Goal: Information Seeking & Learning: Learn about a topic

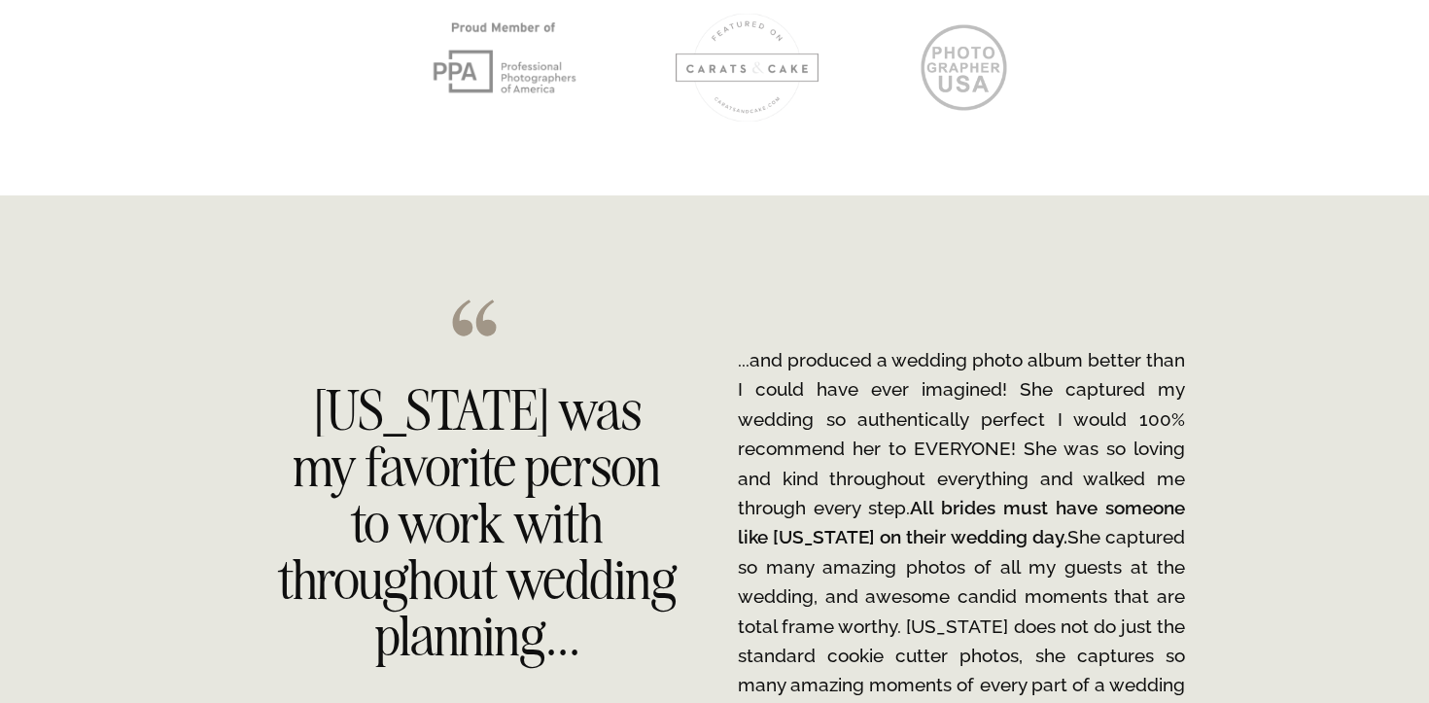
scroll to position [3127, 0]
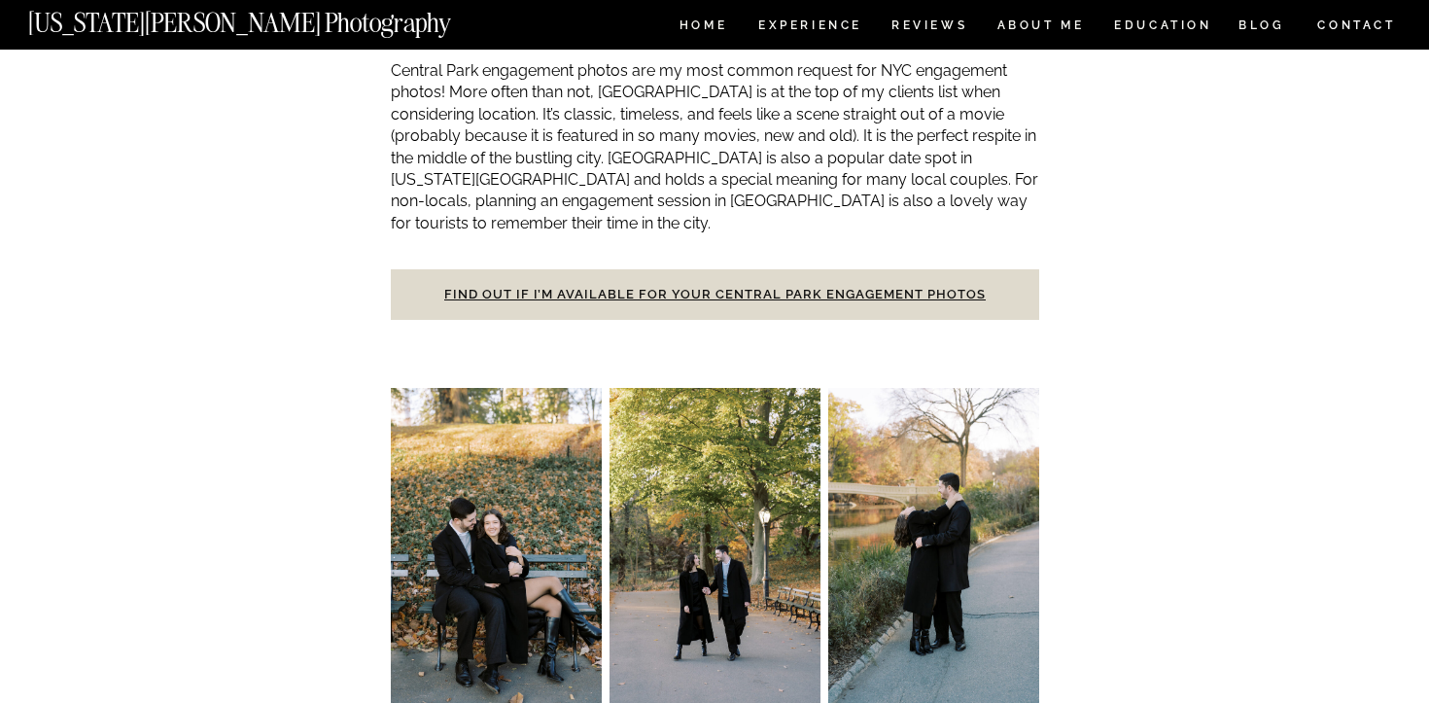
scroll to position [990, 0]
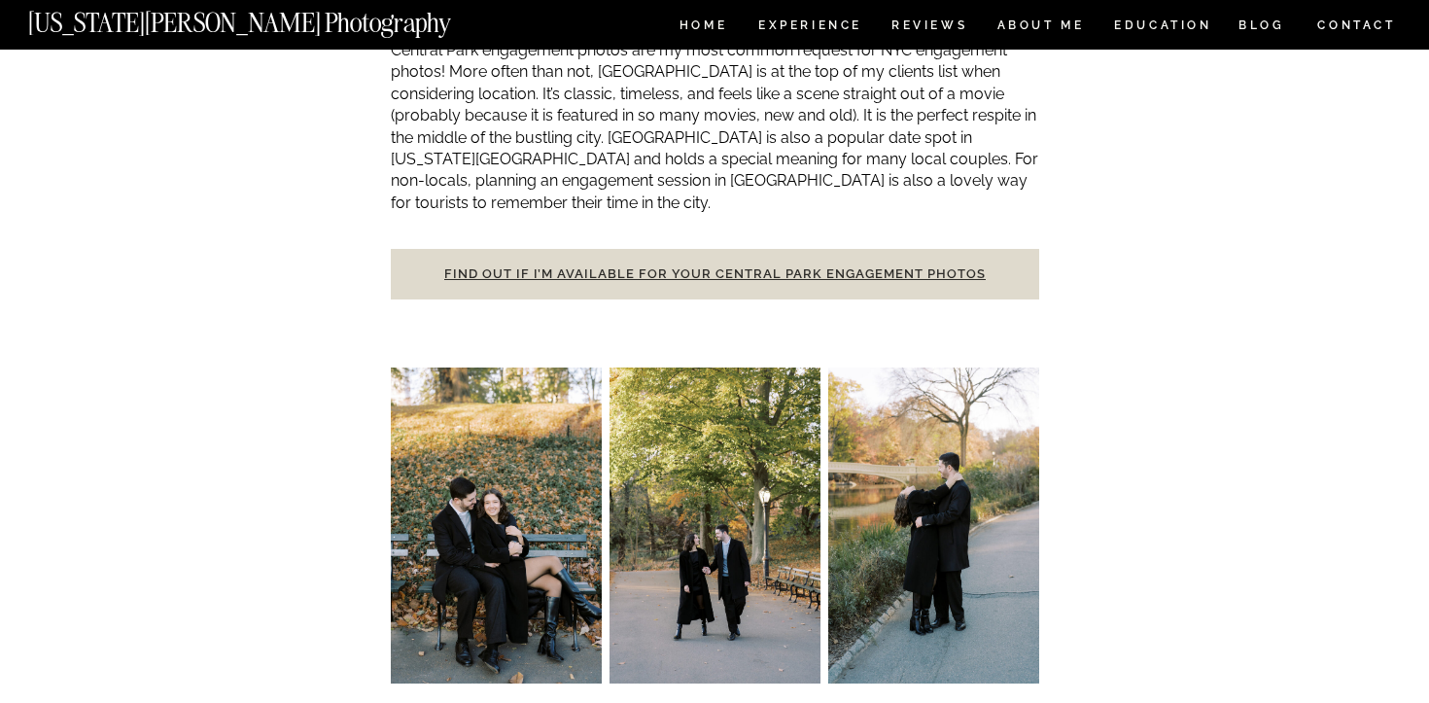
click at [946, 266] on link "Find out if I’m available for your Central Park engagement photos" at bounding box center [714, 273] width 541 height 15
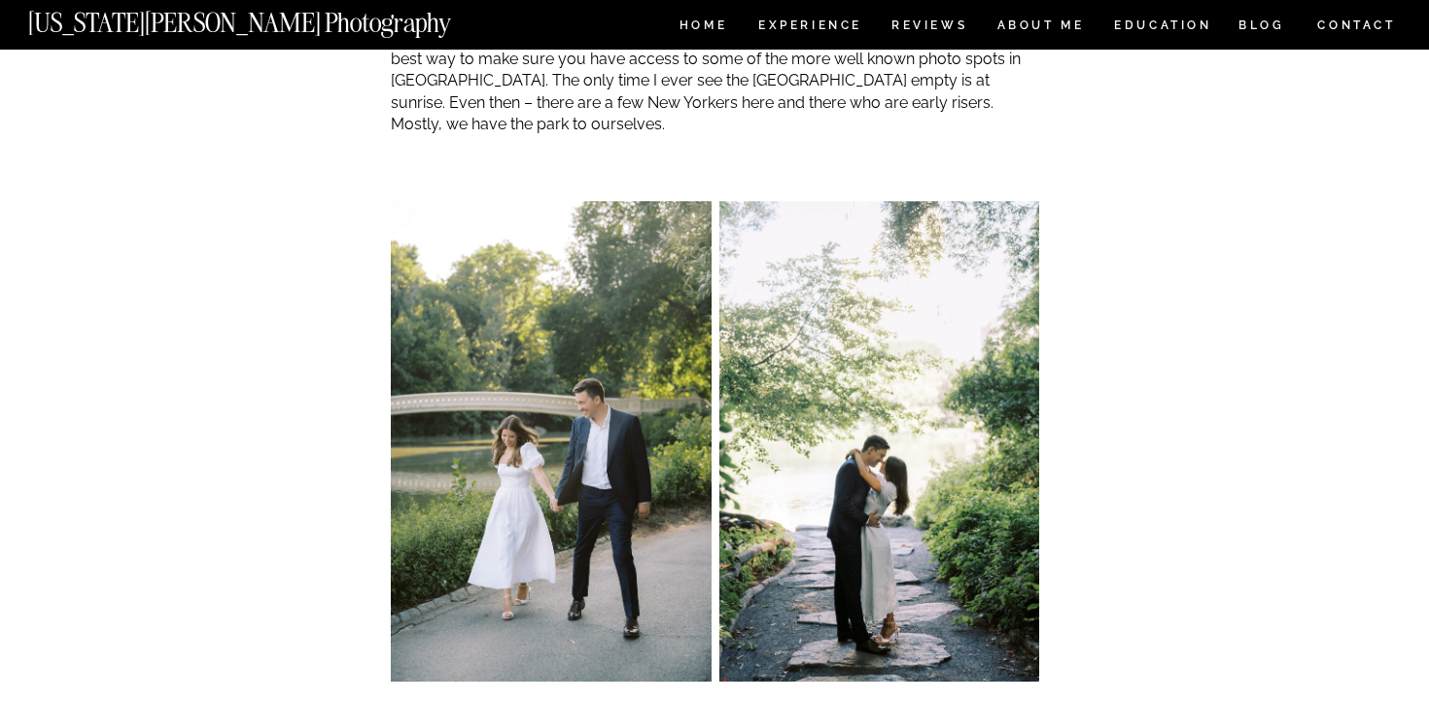
scroll to position [2101, 0]
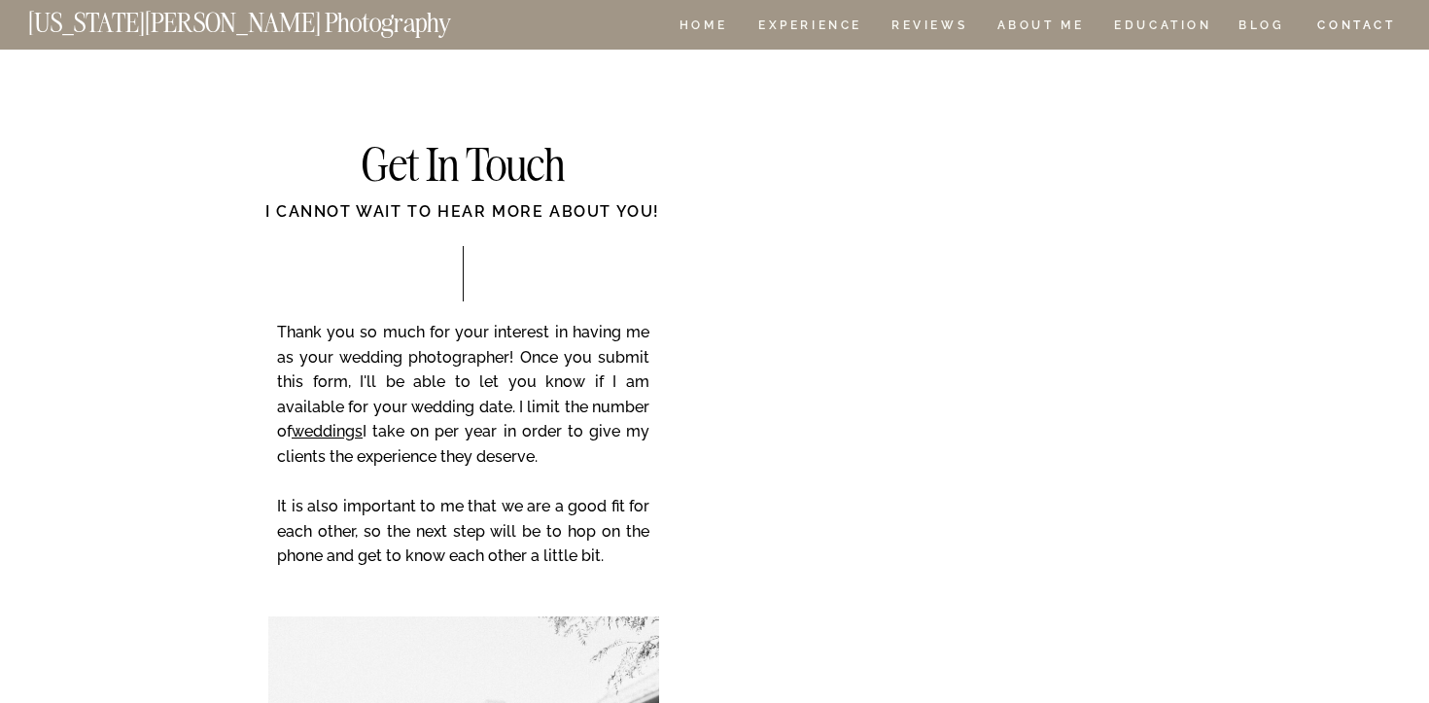
scroll to position [276, 0]
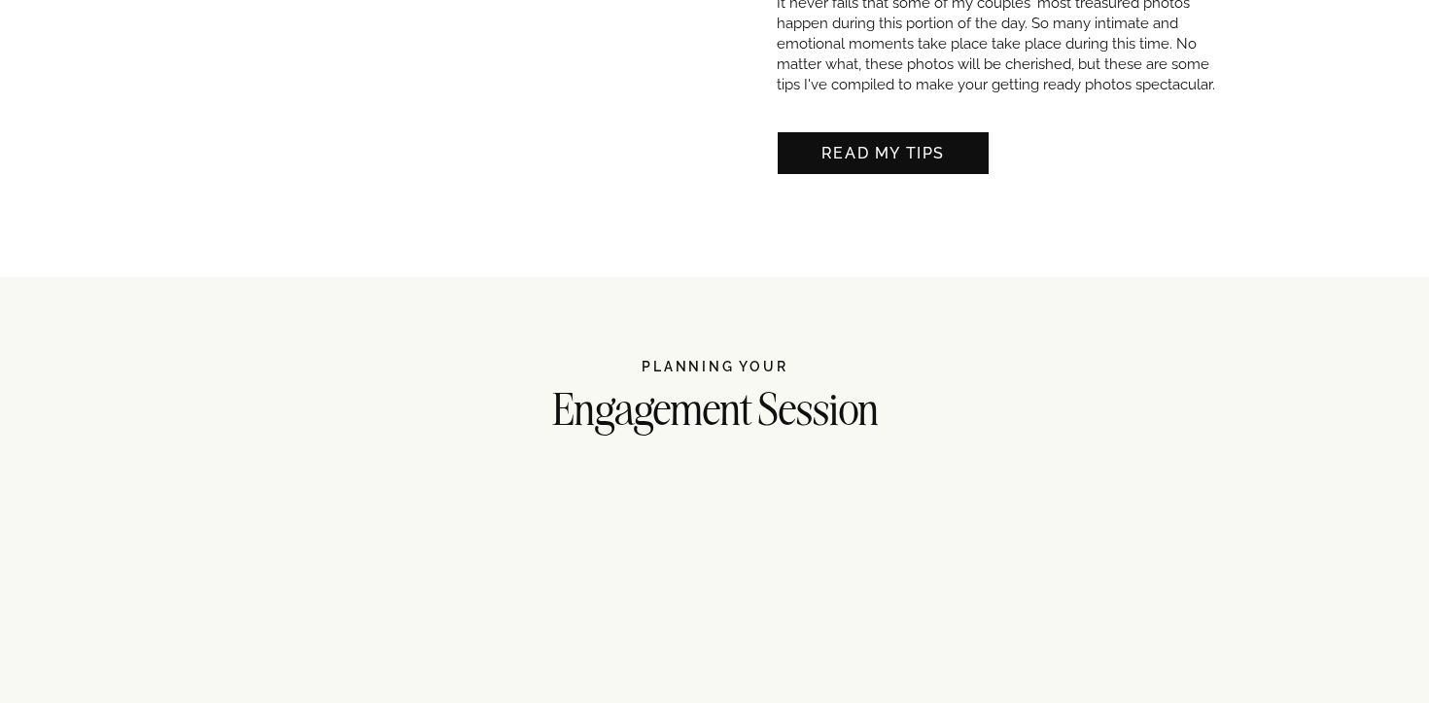
scroll to position [2219, 0]
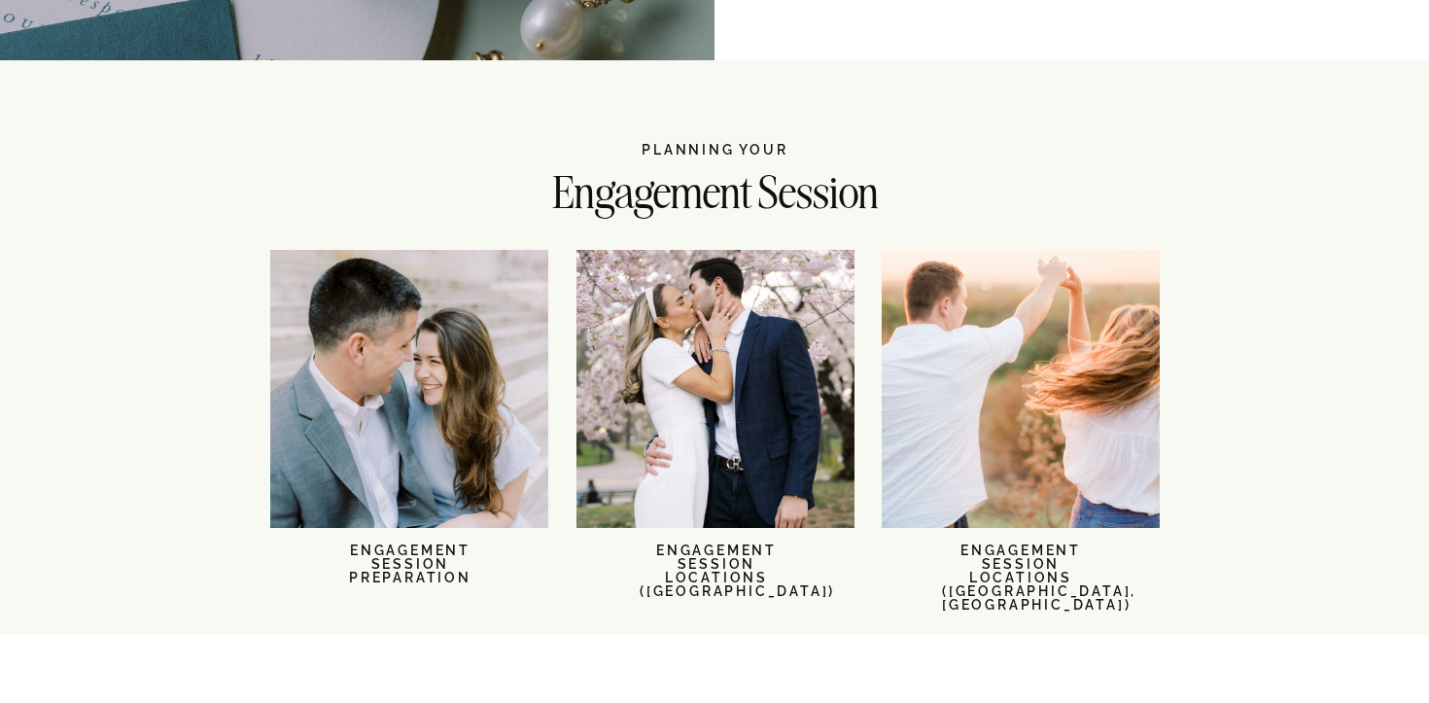
click at [705, 414] on div at bounding box center [715, 389] width 278 height 278
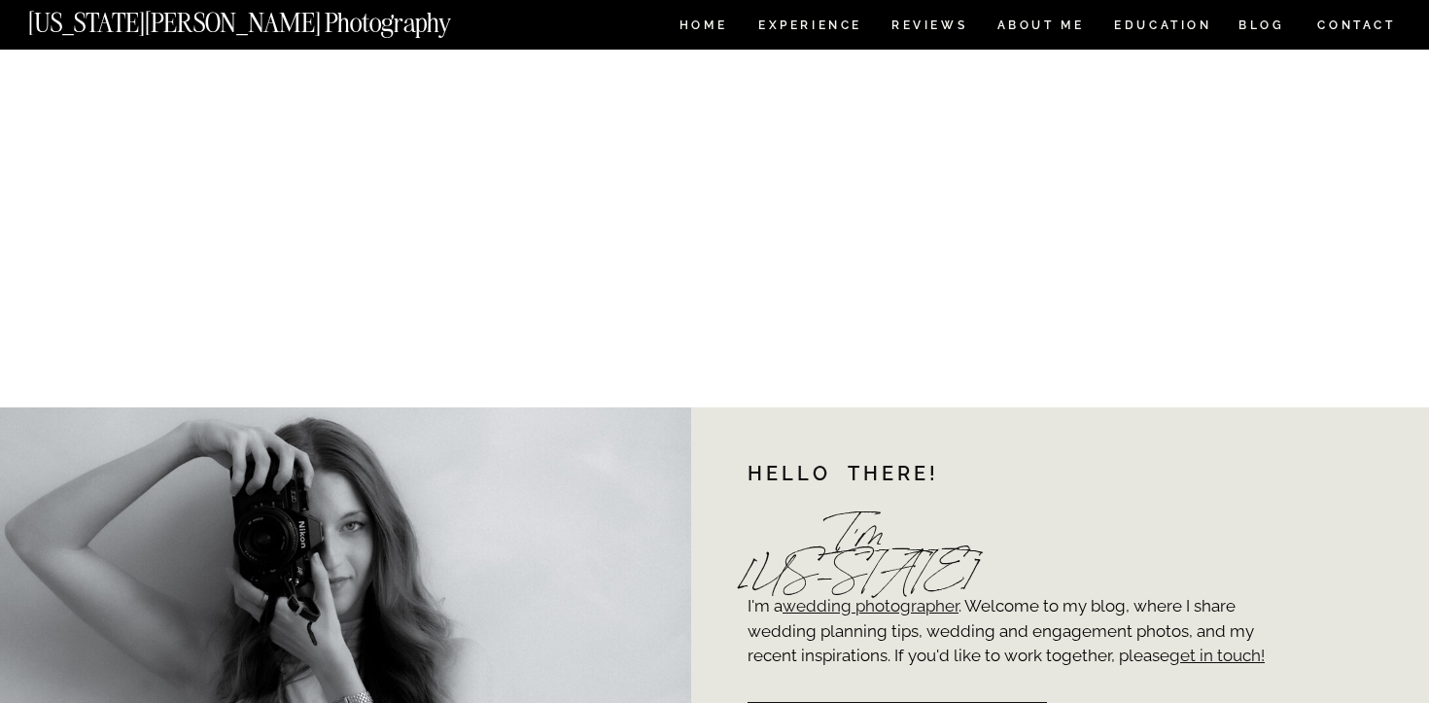
scroll to position [23064, 0]
